Goal: Information Seeking & Learning: Compare options

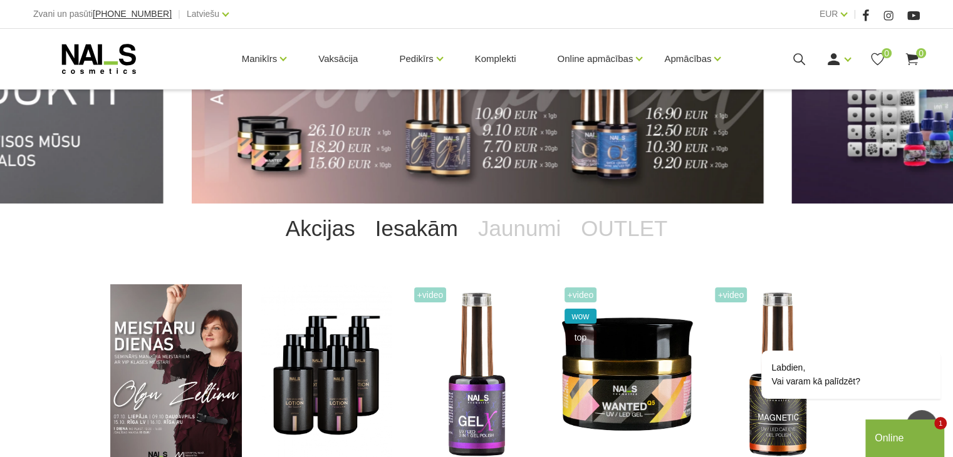
scroll to position [140, 0]
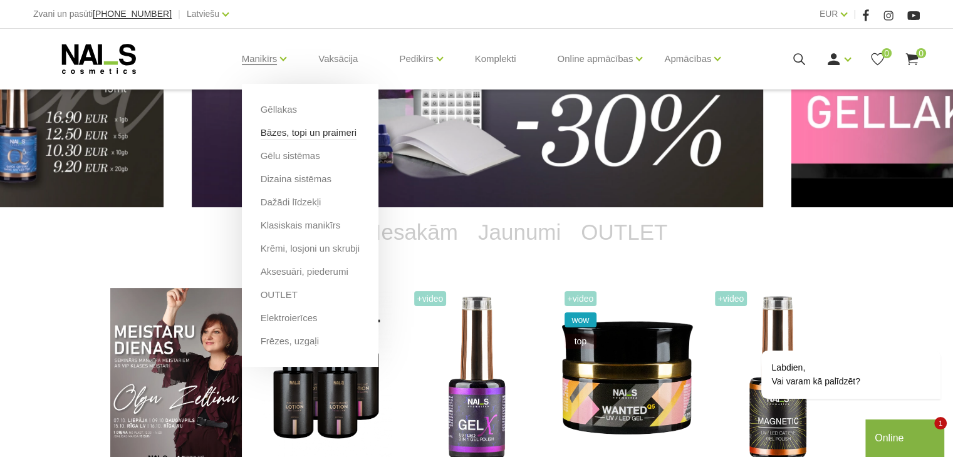
click at [298, 136] on link "Bāzes, topi un praimeri" at bounding box center [309, 133] width 96 height 14
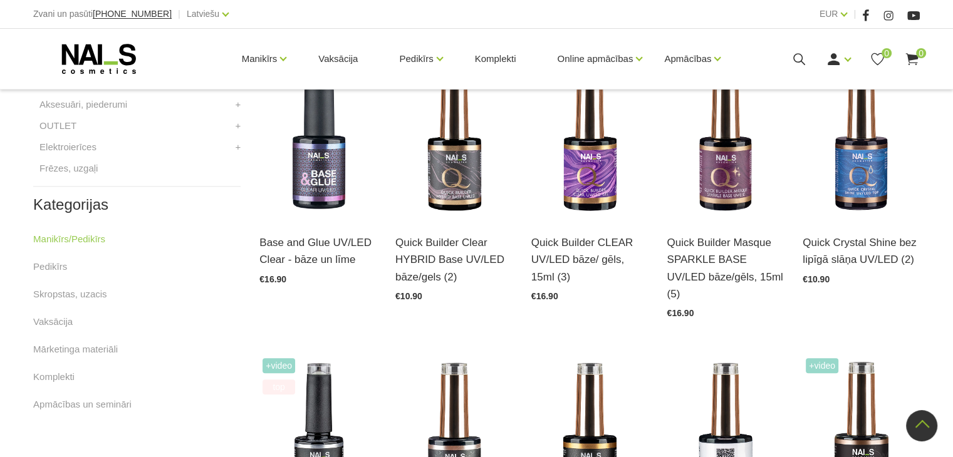
scroll to position [611, 0]
click at [596, 181] on img at bounding box center [589, 137] width 117 height 161
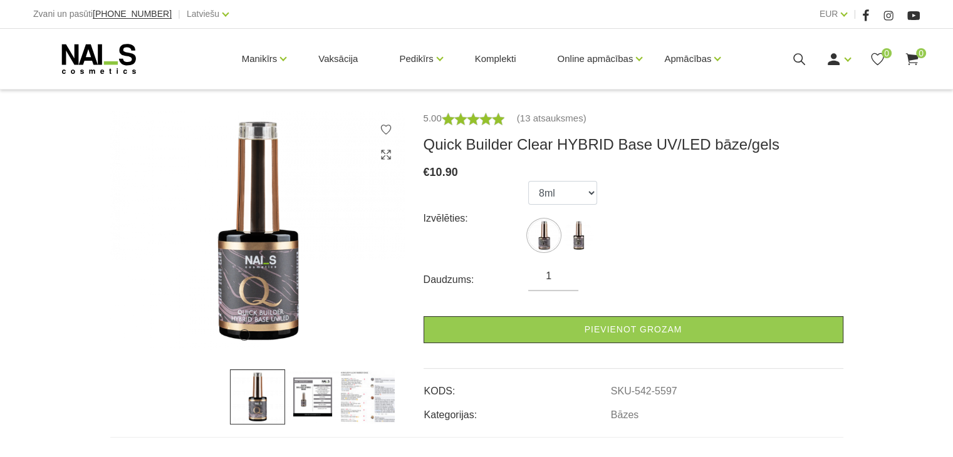
scroll to position [153, 0]
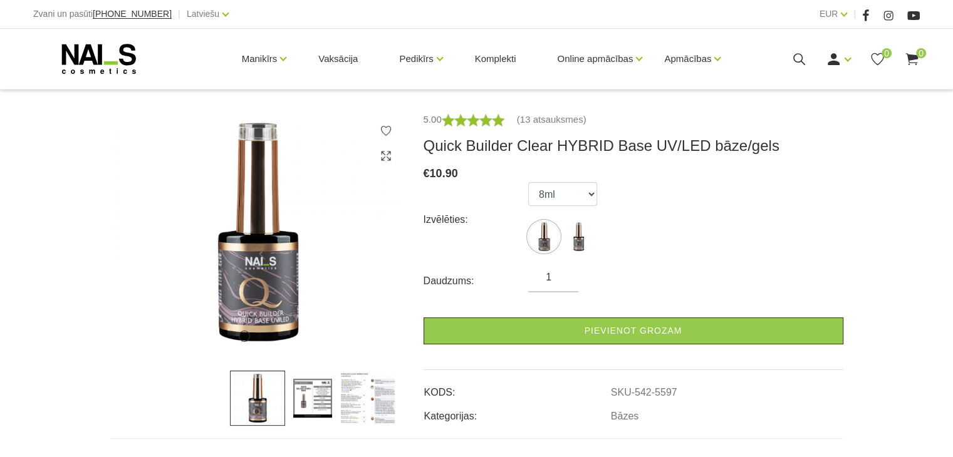
click at [303, 398] on img at bounding box center [312, 398] width 55 height 55
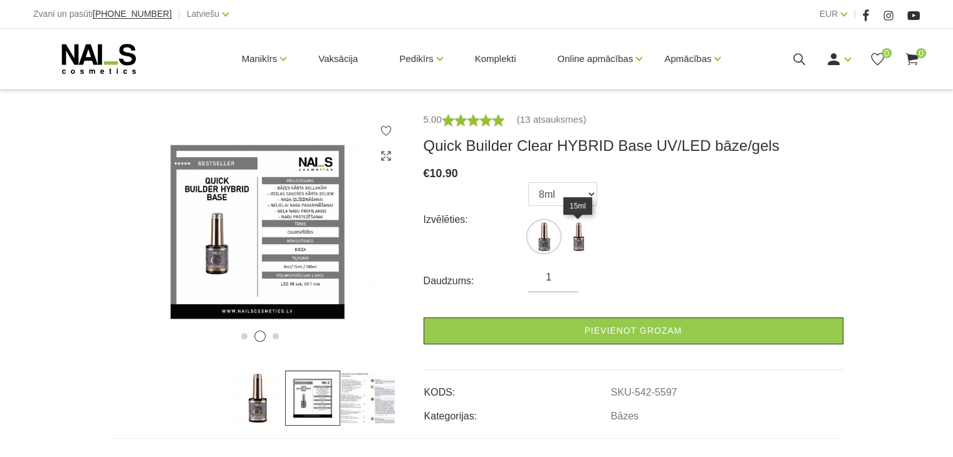
click at [570, 244] on img at bounding box center [577, 236] width 31 height 31
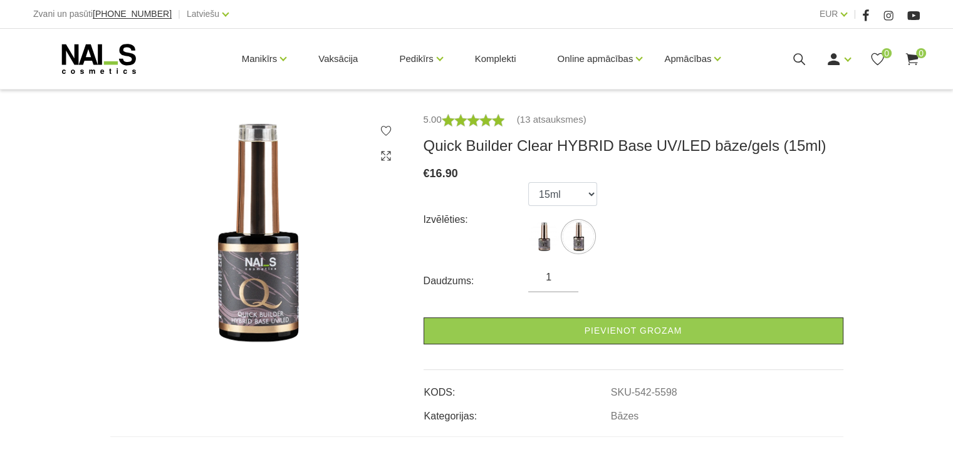
click at [539, 252] on ul "8ml 15ml" at bounding box center [562, 219] width 69 height 75
click at [548, 242] on img at bounding box center [543, 236] width 31 height 31
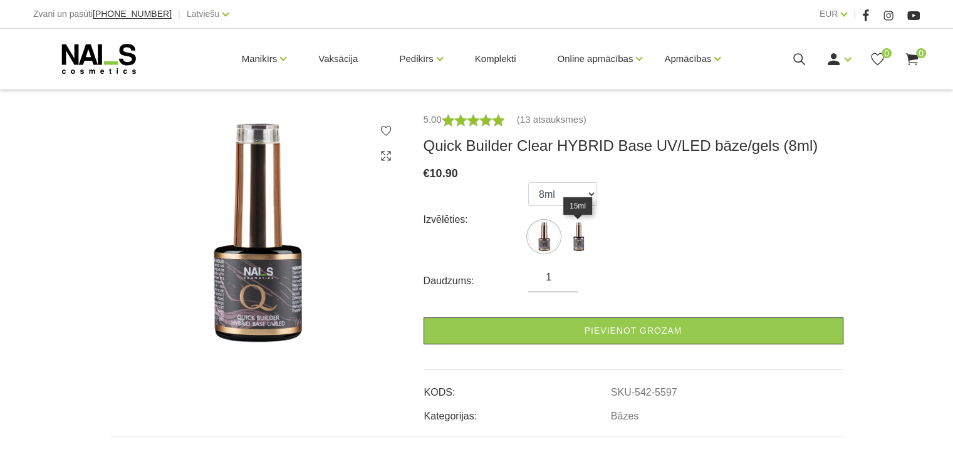
click at [584, 235] on img at bounding box center [577, 236] width 31 height 31
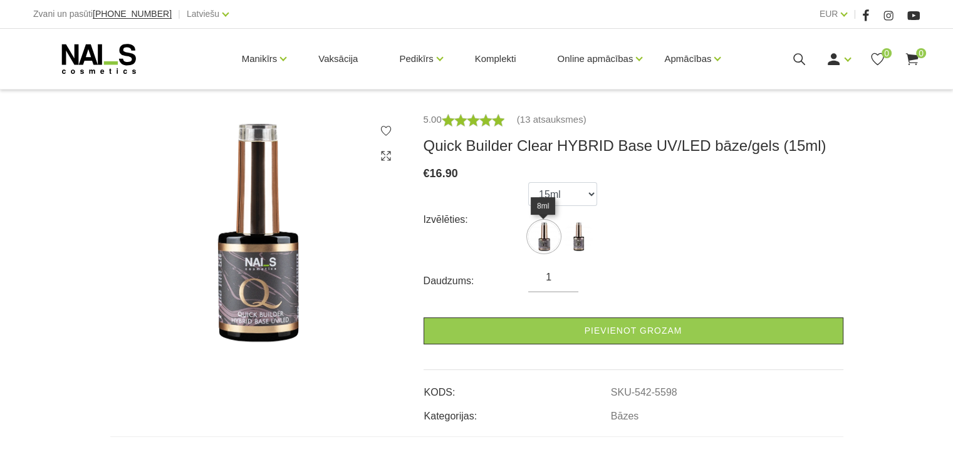
click at [544, 247] on img at bounding box center [543, 236] width 31 height 31
select select "5597"
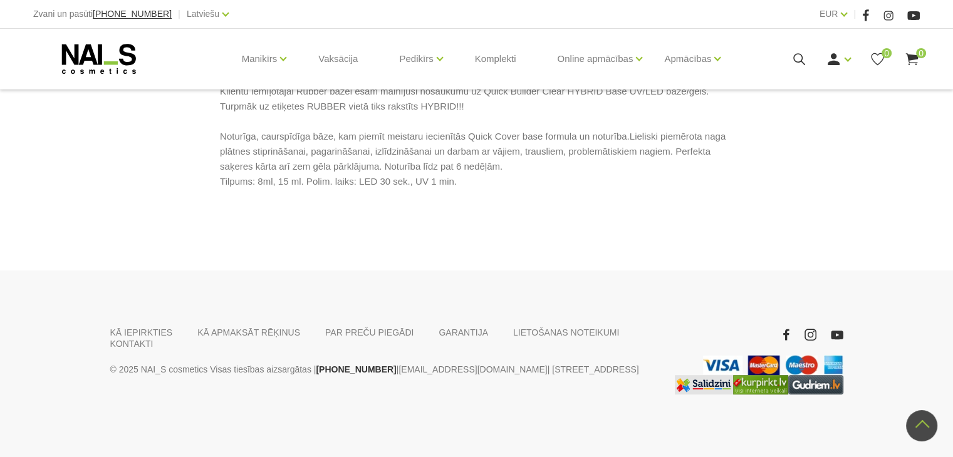
scroll to position [655, 0]
click at [153, 338] on link "KONTAKTI" at bounding box center [131, 343] width 43 height 11
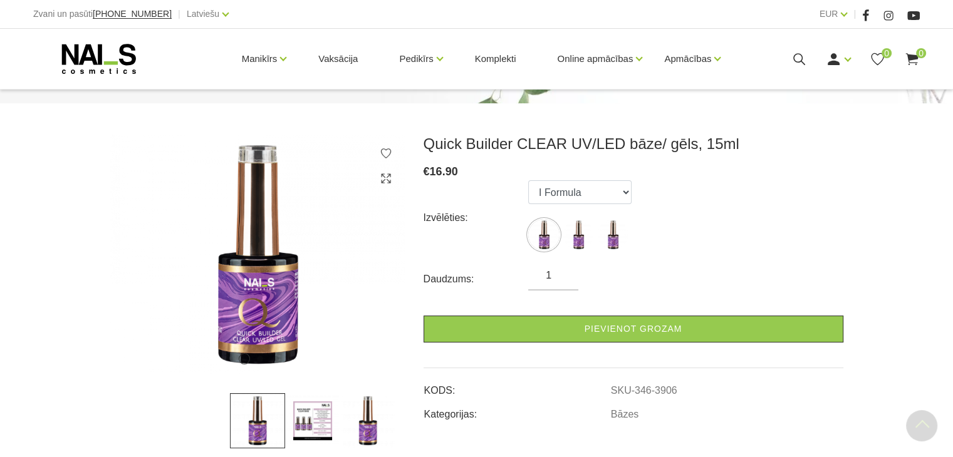
scroll to position [129, 0]
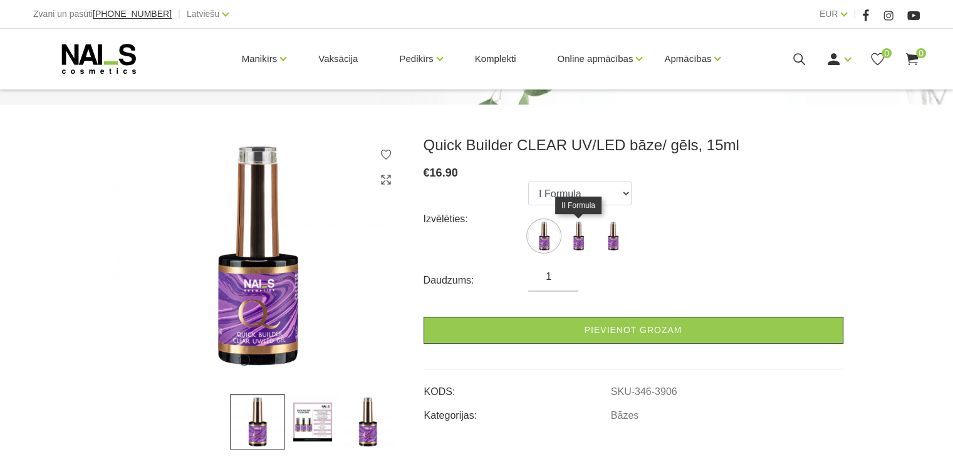
click at [574, 244] on img at bounding box center [577, 235] width 31 height 31
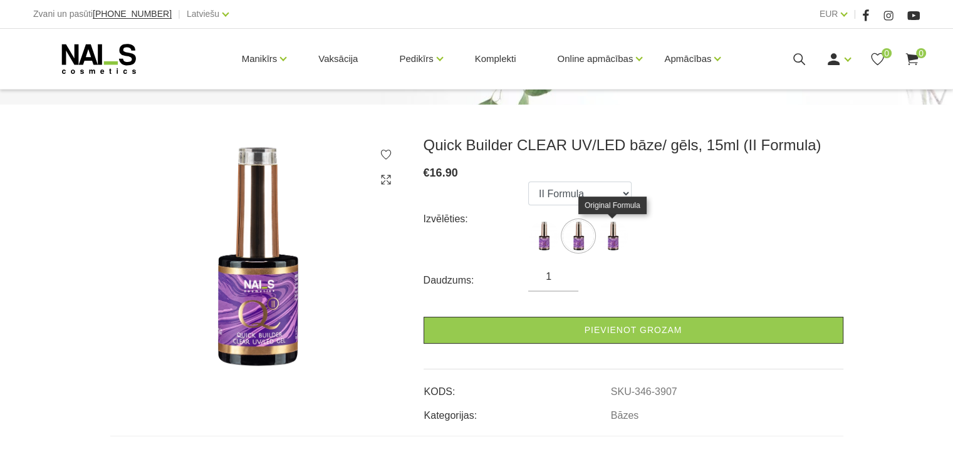
click at [604, 233] on img at bounding box center [612, 235] width 31 height 31
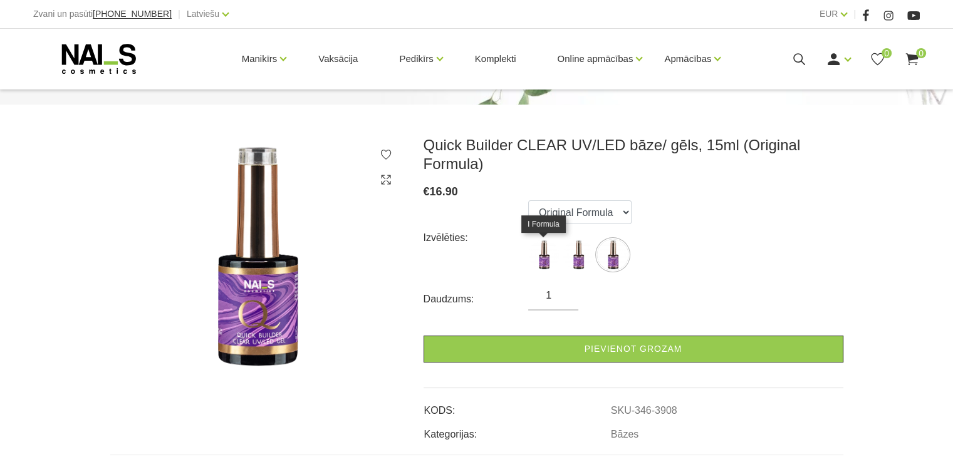
click at [540, 241] on img at bounding box center [543, 254] width 31 height 31
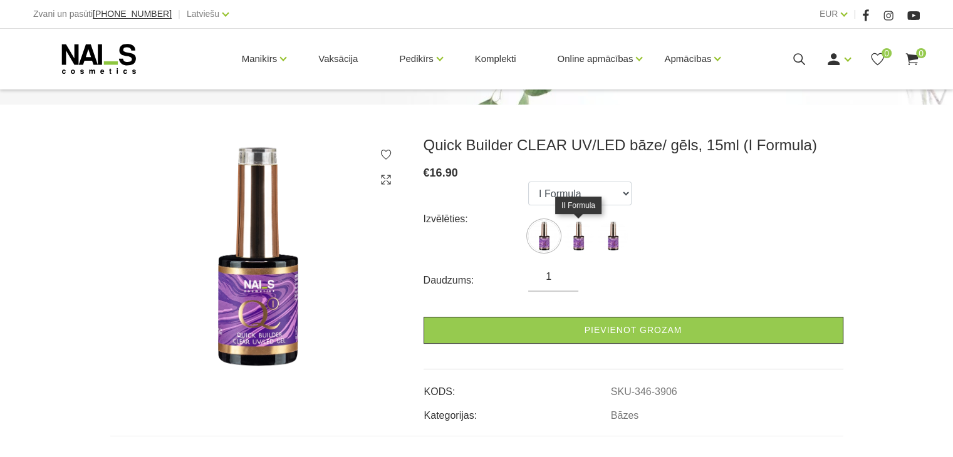
click at [576, 245] on img at bounding box center [577, 235] width 31 height 31
click at [606, 234] on img at bounding box center [612, 235] width 31 height 31
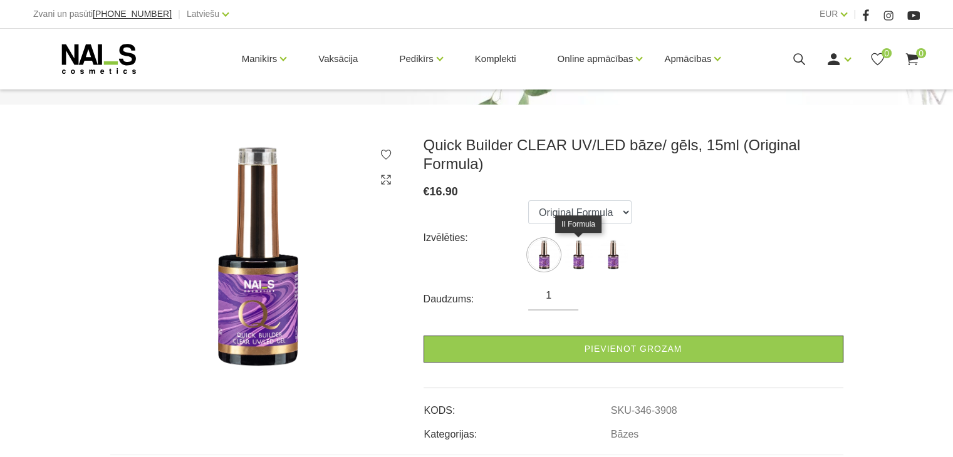
click at [571, 245] on img at bounding box center [577, 254] width 31 height 31
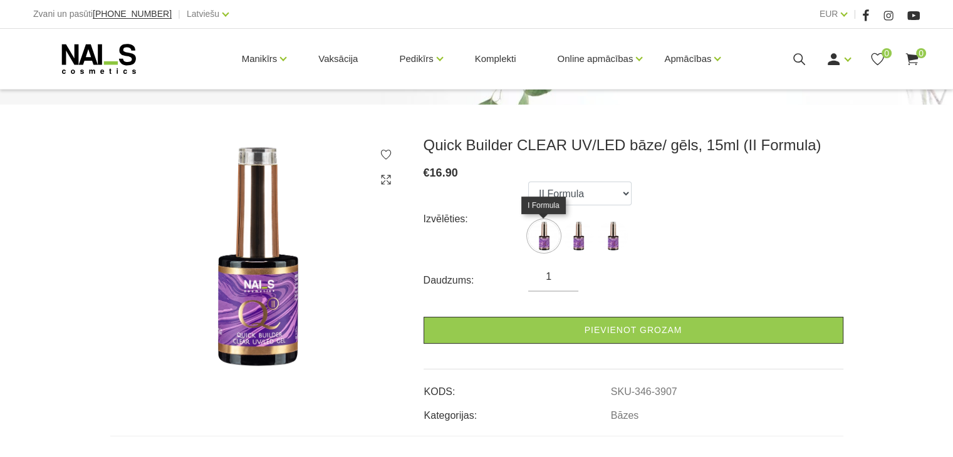
click at [540, 245] on img at bounding box center [543, 235] width 31 height 31
select select "3906"
